Goal: Check status: Check status

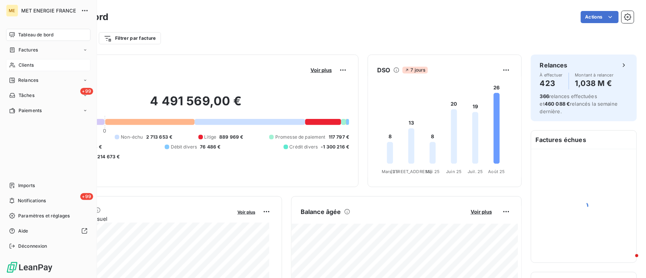
click at [14, 61] on div "Clients" at bounding box center [48, 65] width 84 height 12
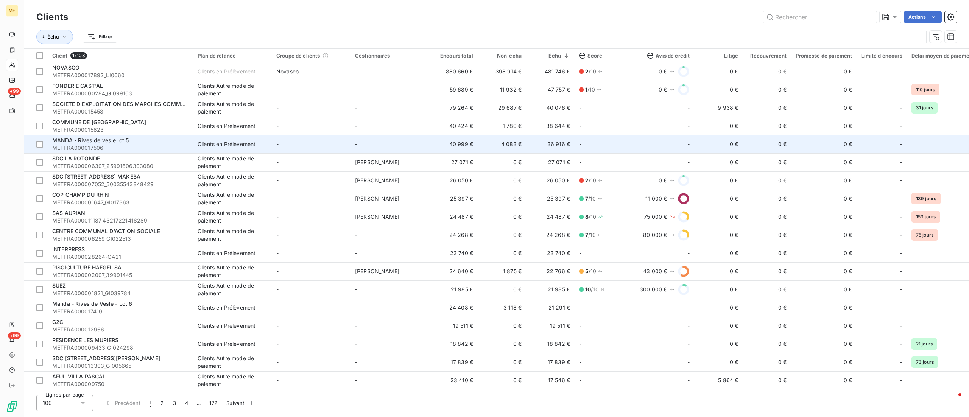
click at [646, 139] on td "-" at bounding box center [664, 144] width 59 height 18
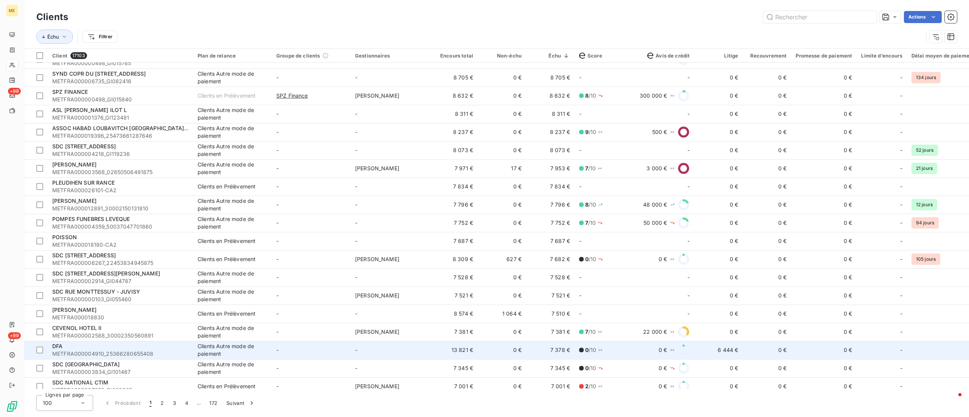
scroll to position [833, 0]
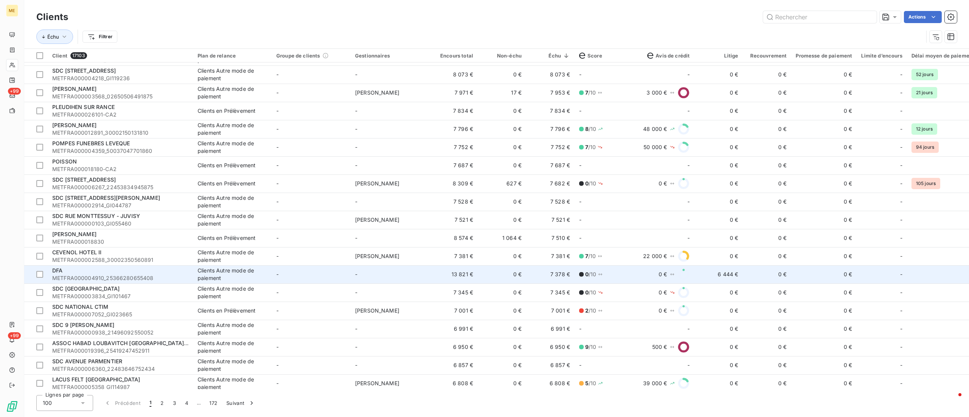
click at [492, 275] on td "0 €" at bounding box center [502, 274] width 48 height 18
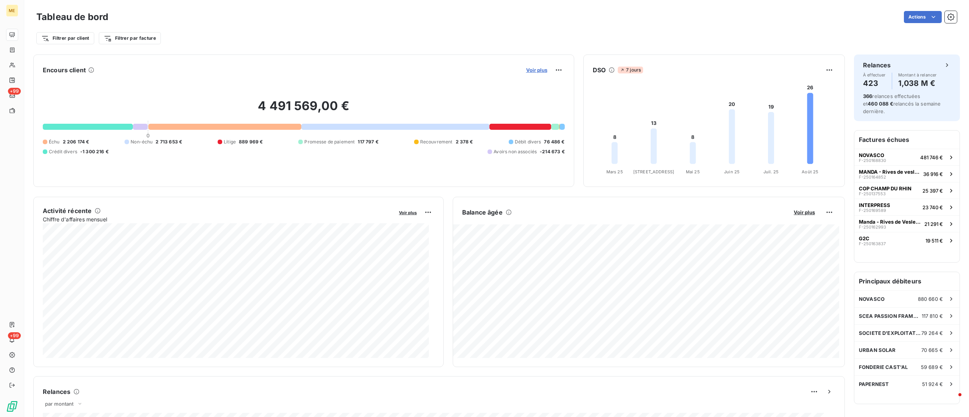
click at [535, 68] on span "Voir plus" at bounding box center [536, 70] width 21 height 6
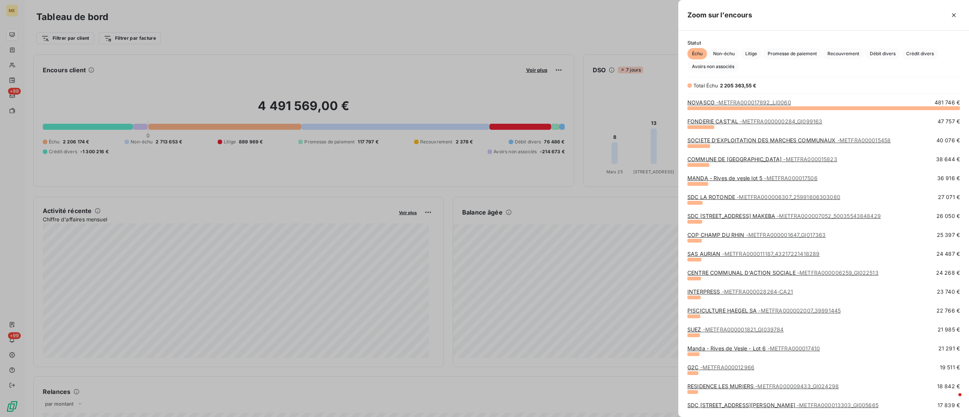
scroll to position [298, 279]
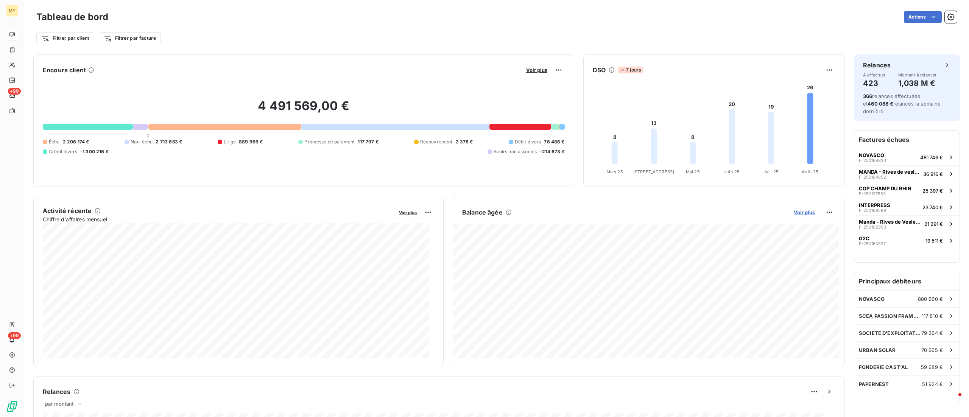
click at [646, 209] on span "Voir plus" at bounding box center [804, 212] width 21 height 6
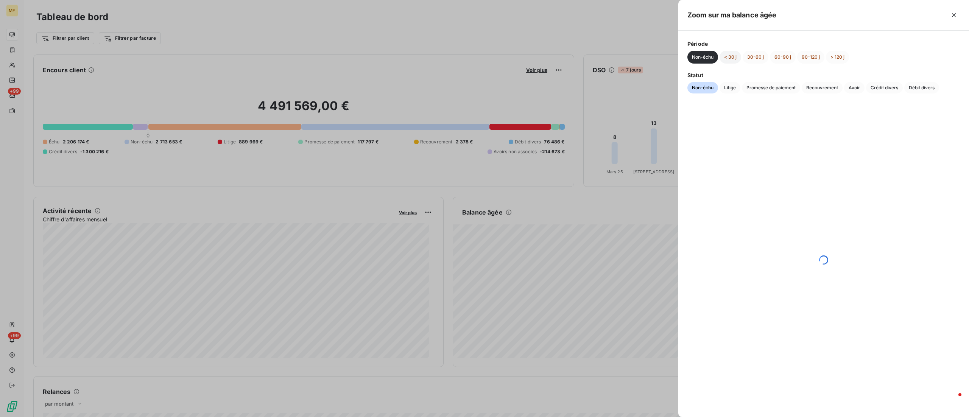
click at [646, 62] on button "< 30 j" at bounding box center [731, 57] width 22 height 13
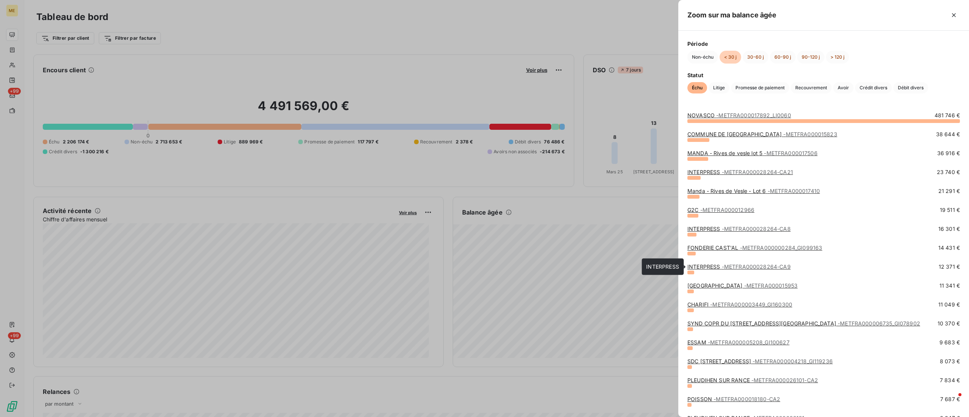
click at [646, 269] on span "- METFRA000028264-CA9" at bounding box center [756, 267] width 69 height 6
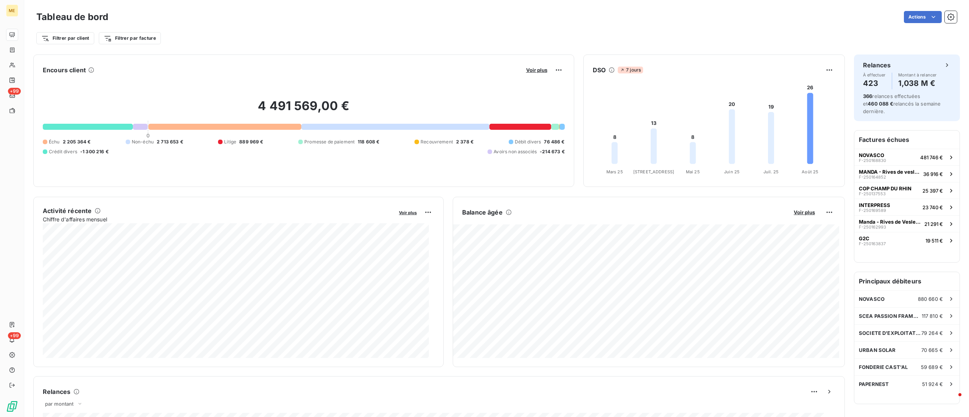
click at [646, 205] on div "Balance [PERSON_NAME] Voir plus 48 335,80 € Échu 77 185,14 € Litige 29 770,94 €…" at bounding box center [649, 282] width 392 height 170
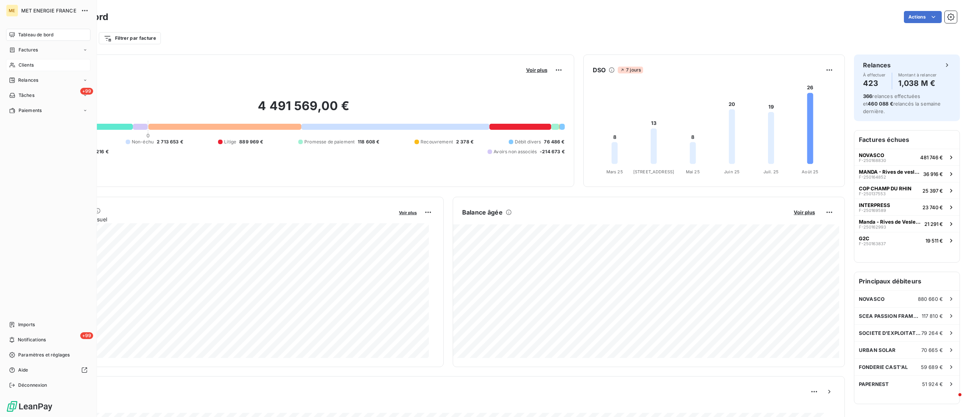
click at [43, 62] on div "Clients" at bounding box center [48, 65] width 84 height 12
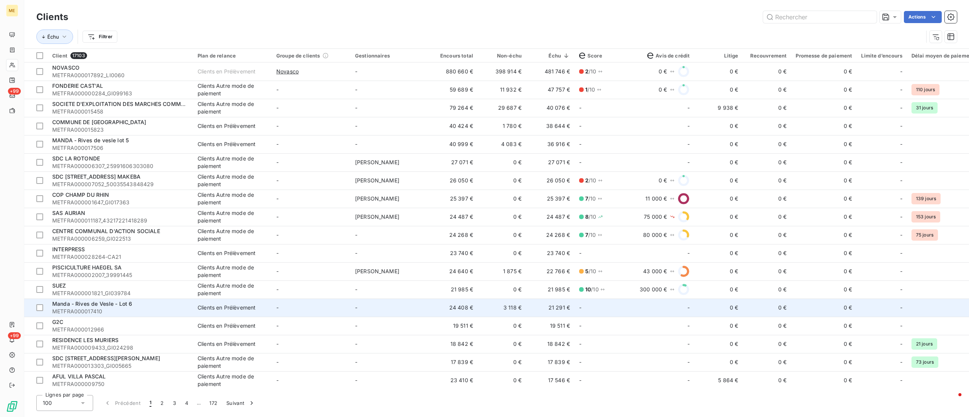
click at [108, 278] on div "Manda - Rives de Vesle - Lot 6" at bounding box center [120, 304] width 136 height 8
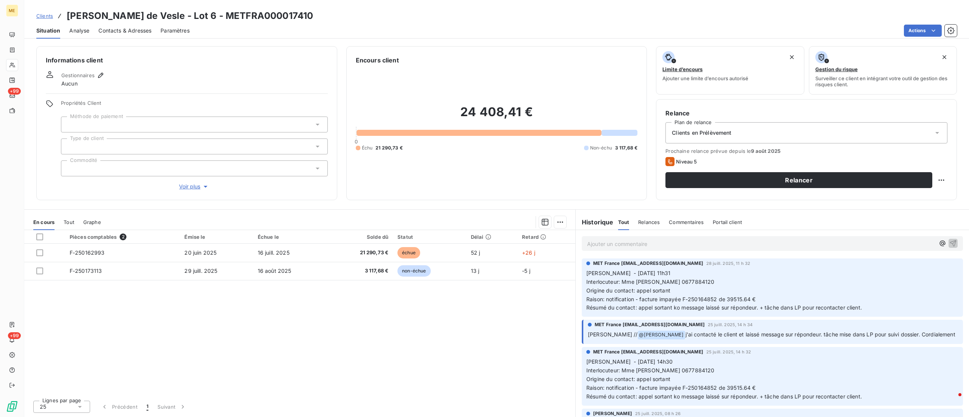
click at [192, 187] on span "Voir plus" at bounding box center [194, 187] width 30 height 8
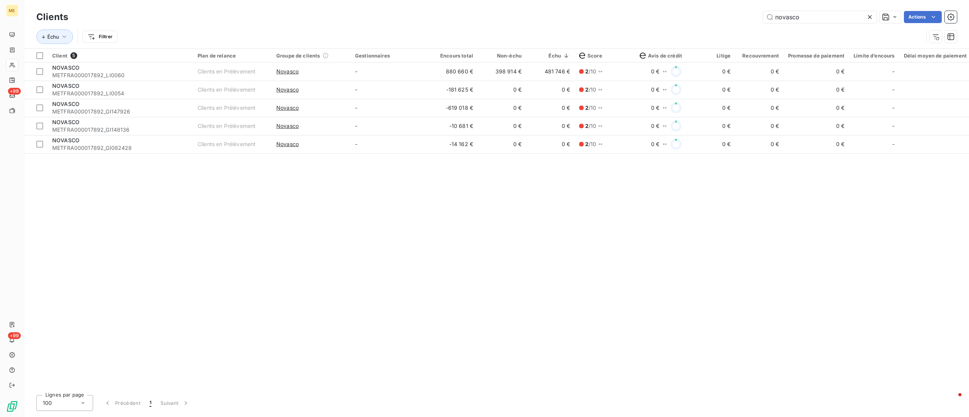
drag, startPoint x: 863, startPoint y: 12, endPoint x: 874, endPoint y: 16, distance: 12.1
click at [646, 16] on div "novasco" at bounding box center [820, 17] width 114 height 12
type input "novasco"
click at [646, 16] on div at bounding box center [871, 17] width 11 height 12
